Goal: Obtain resource: Obtain resource

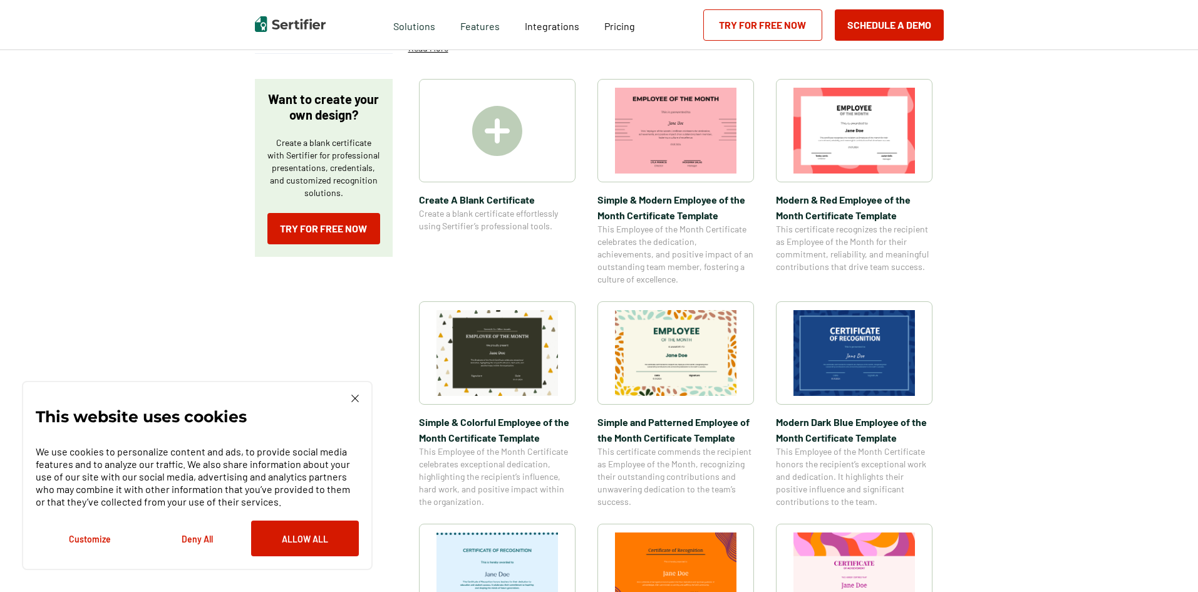
scroll to position [188, 0]
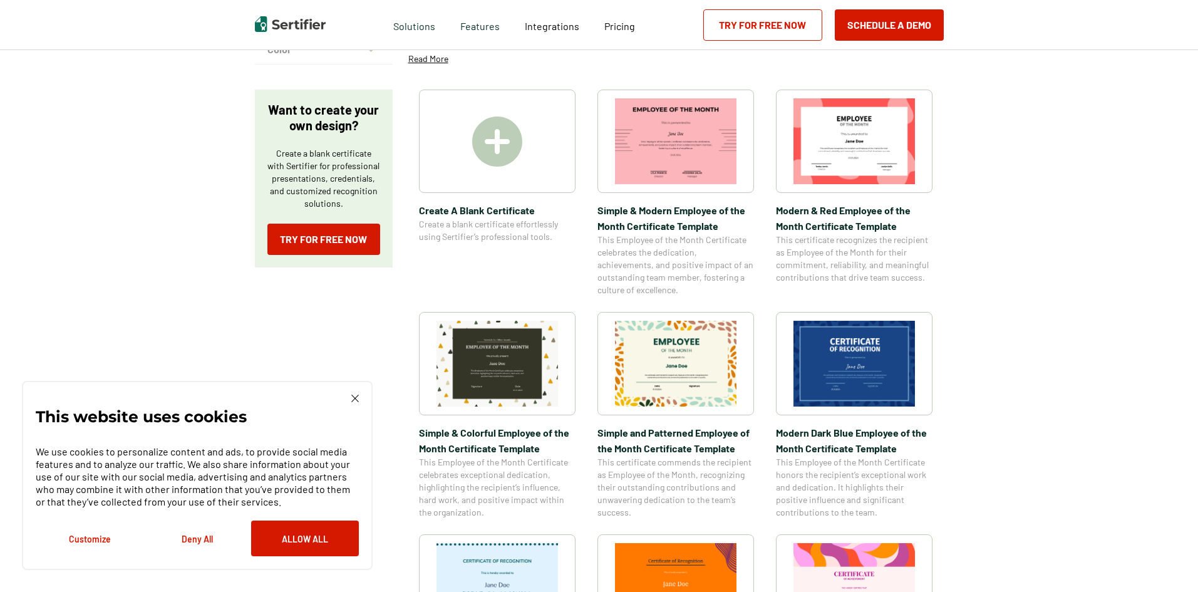
click at [873, 376] on img at bounding box center [855, 364] width 122 height 86
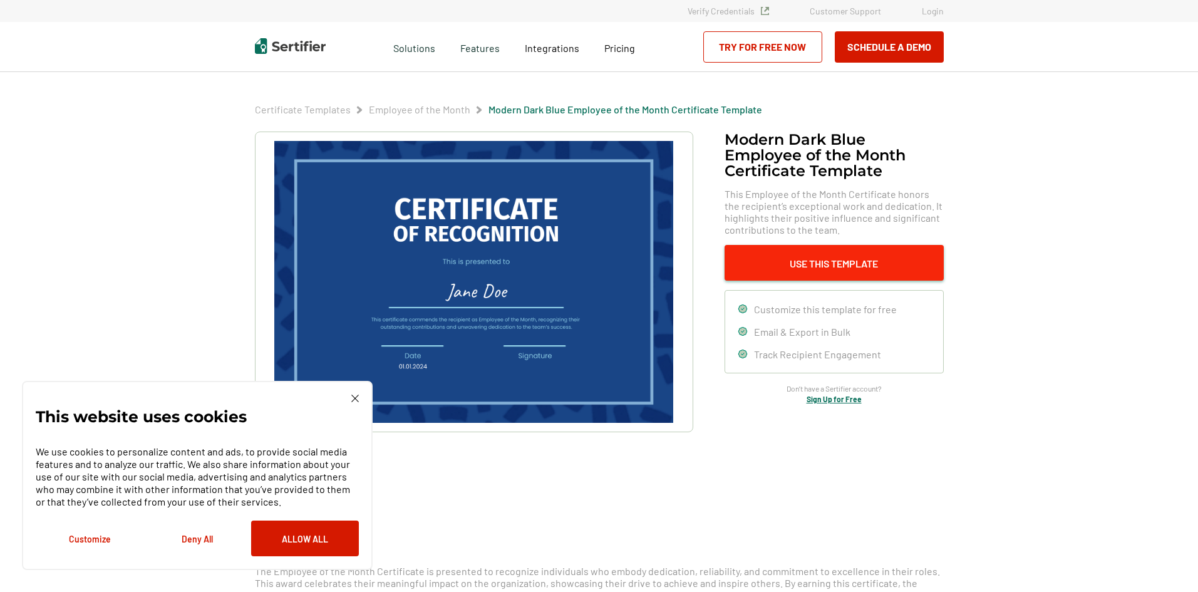
click at [831, 267] on button "Use This Template" at bounding box center [834, 263] width 219 height 36
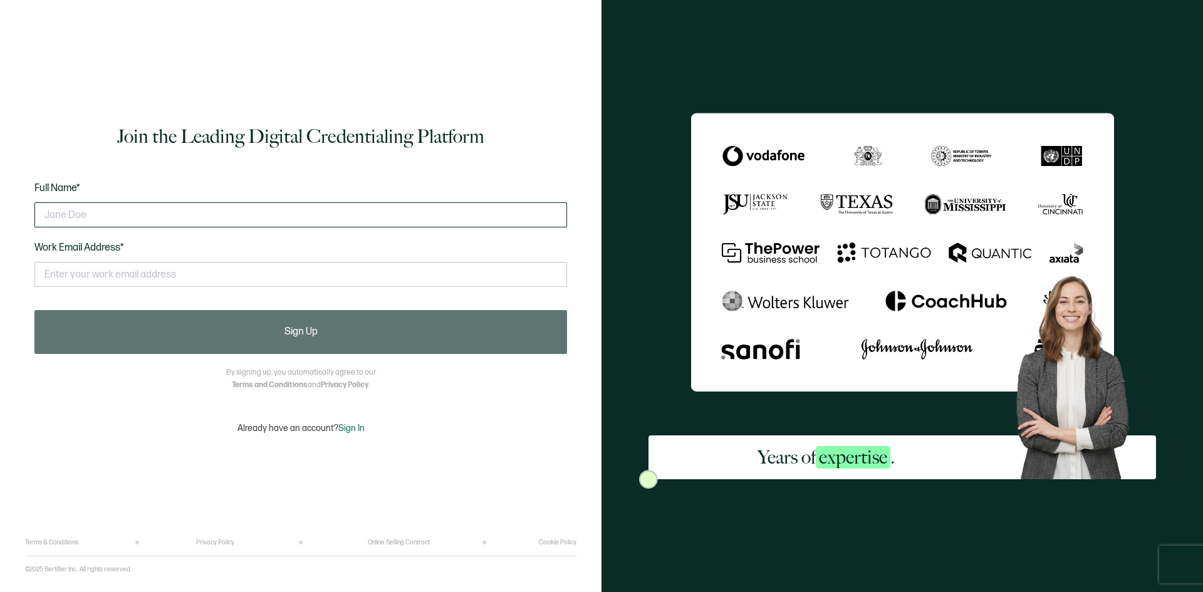
click at [267, 218] on input "text" at bounding box center [300, 214] width 533 height 25
type input "Tejas Ozarkar"
click at [33, 427] on div "Join the Leading Digital Credentialing Platform Full Name* Tejas Ozarkar Work E…" at bounding box center [300, 279] width 551 height 520
